Goal: Navigation & Orientation: Go to known website

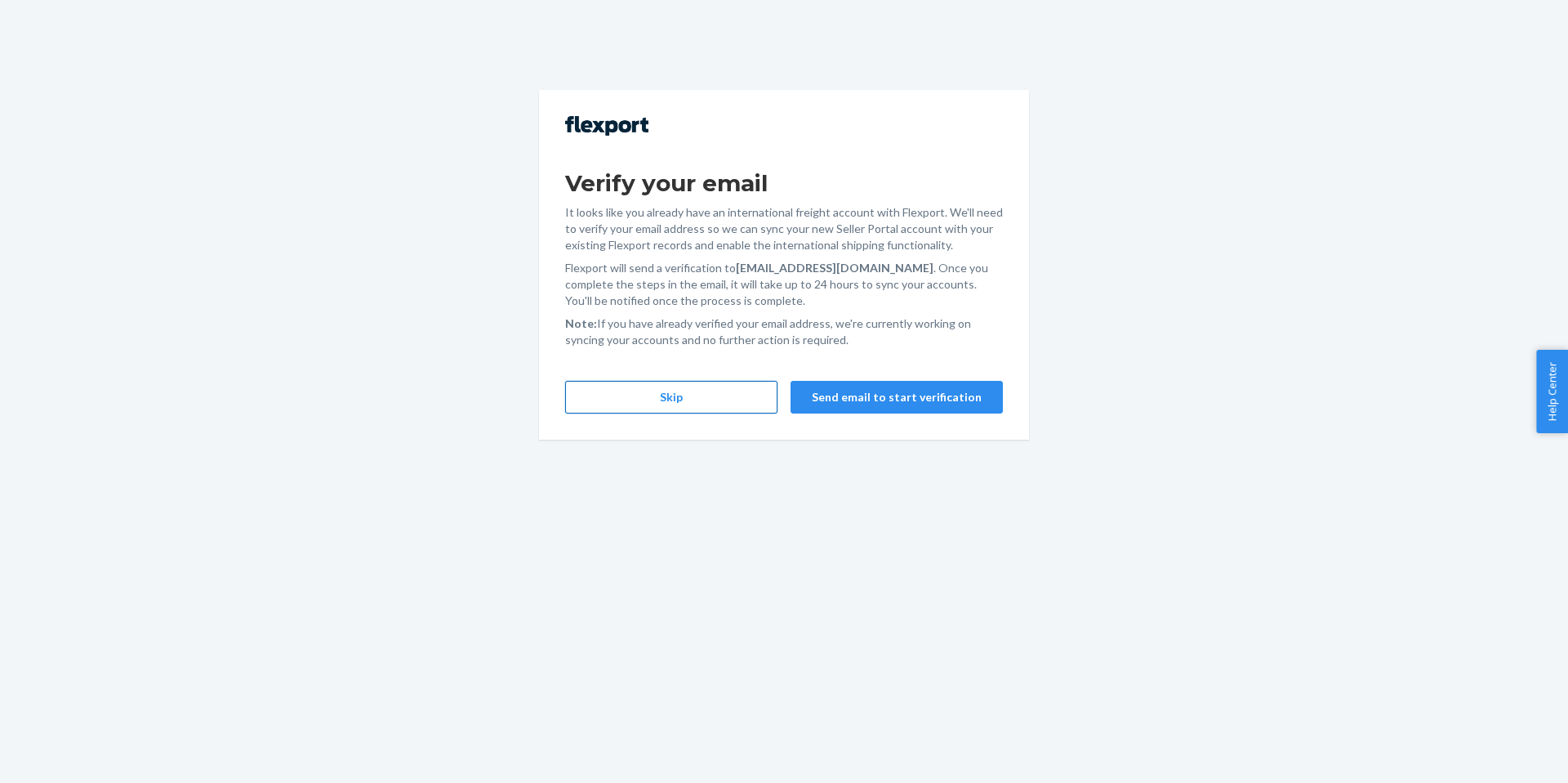
click at [719, 412] on button "Skip" at bounding box center [671, 396] width 212 height 32
